Goal: Information Seeking & Learning: Learn about a topic

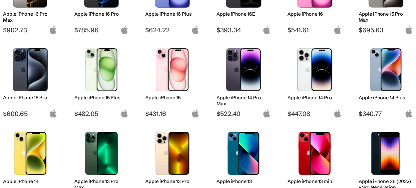
scroll to position [167, 0]
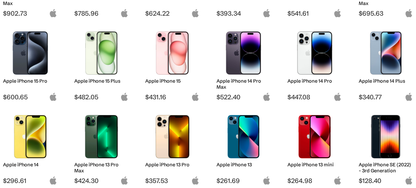
click at [102, 53] on img at bounding box center [101, 52] width 44 height 43
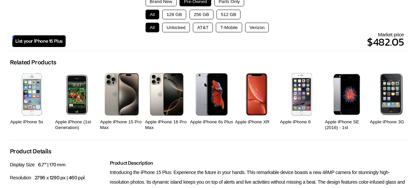
scroll to position [167, 0]
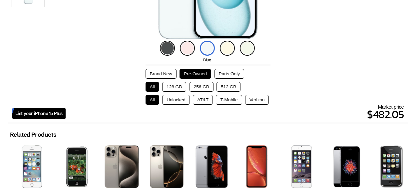
click at [182, 101] on button "Unlocked" at bounding box center [176, 100] width 28 height 10
click at [202, 88] on button "256 GB" at bounding box center [202, 87] width 24 height 10
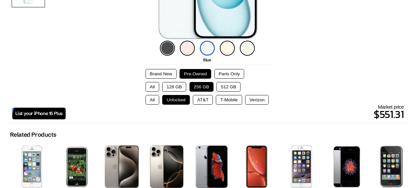
click at [170, 87] on button "128 GB" at bounding box center [174, 87] width 24 height 10
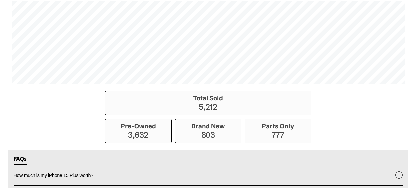
scroll to position [467, 0]
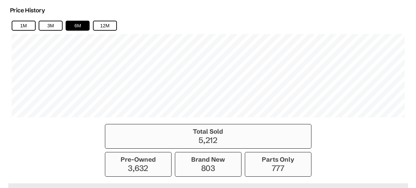
click at [135, 166] on p "3,632" at bounding box center [138, 168] width 59 height 10
drag, startPoint x: 123, startPoint y: 161, endPoint x: 155, endPoint y: 164, distance: 32.4
click at [155, 164] on div "Pre-Owned 3,632" at bounding box center [138, 164] width 67 height 25
click at [110, 28] on button "12M" at bounding box center [105, 26] width 24 height 10
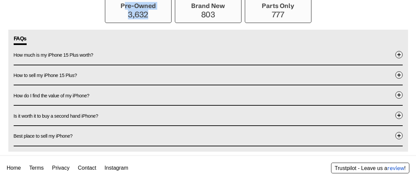
scroll to position [629, 0]
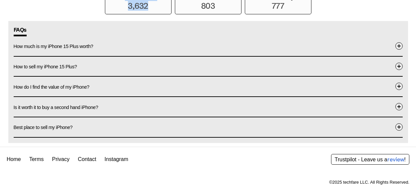
click at [399, 107] on span at bounding box center [399, 106] width 7 height 7
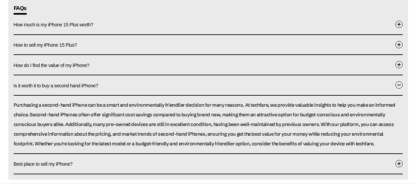
scroll to position [662, 0]
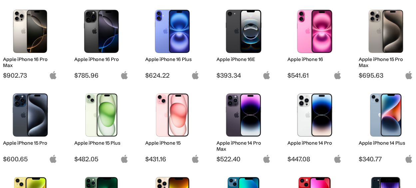
scroll to position [100, 0]
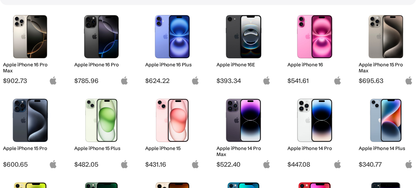
click at [174, 43] on img at bounding box center [172, 36] width 44 height 43
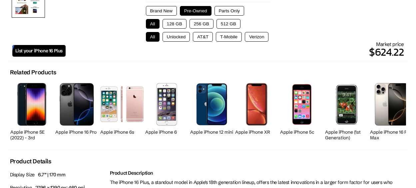
scroll to position [233, 0]
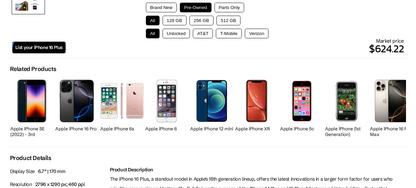
click at [176, 34] on button "Unlocked" at bounding box center [177, 34] width 28 height 10
click at [178, 22] on button "128 GB" at bounding box center [175, 21] width 24 height 10
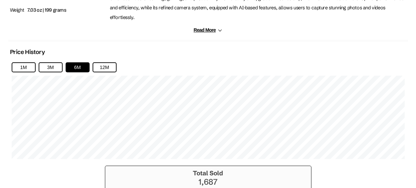
scroll to position [467, 0]
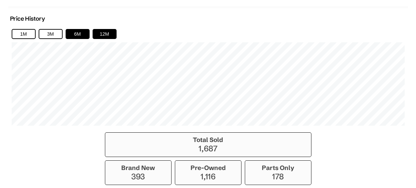
click at [103, 29] on button "12M" at bounding box center [105, 34] width 24 height 10
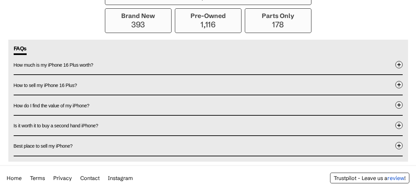
scroll to position [629, 0]
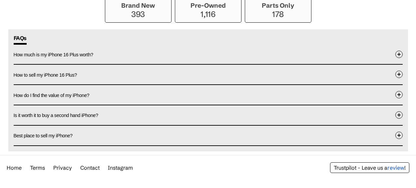
click at [399, 71] on span at bounding box center [399, 74] width 7 height 7
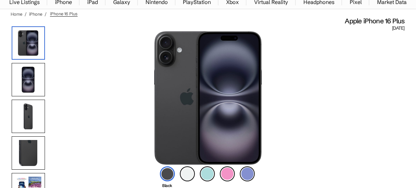
scroll to position [0, 0]
